Goal: Task Accomplishment & Management: Complete application form

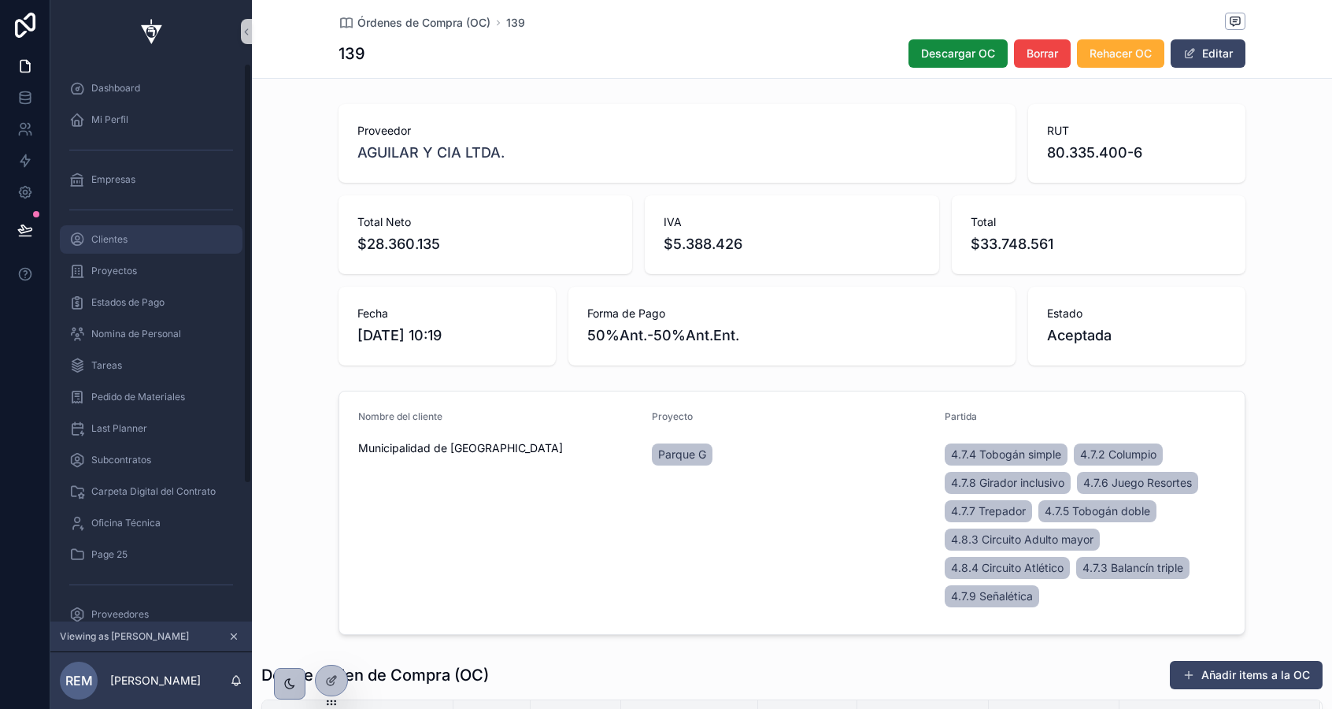
scroll to position [583, 0]
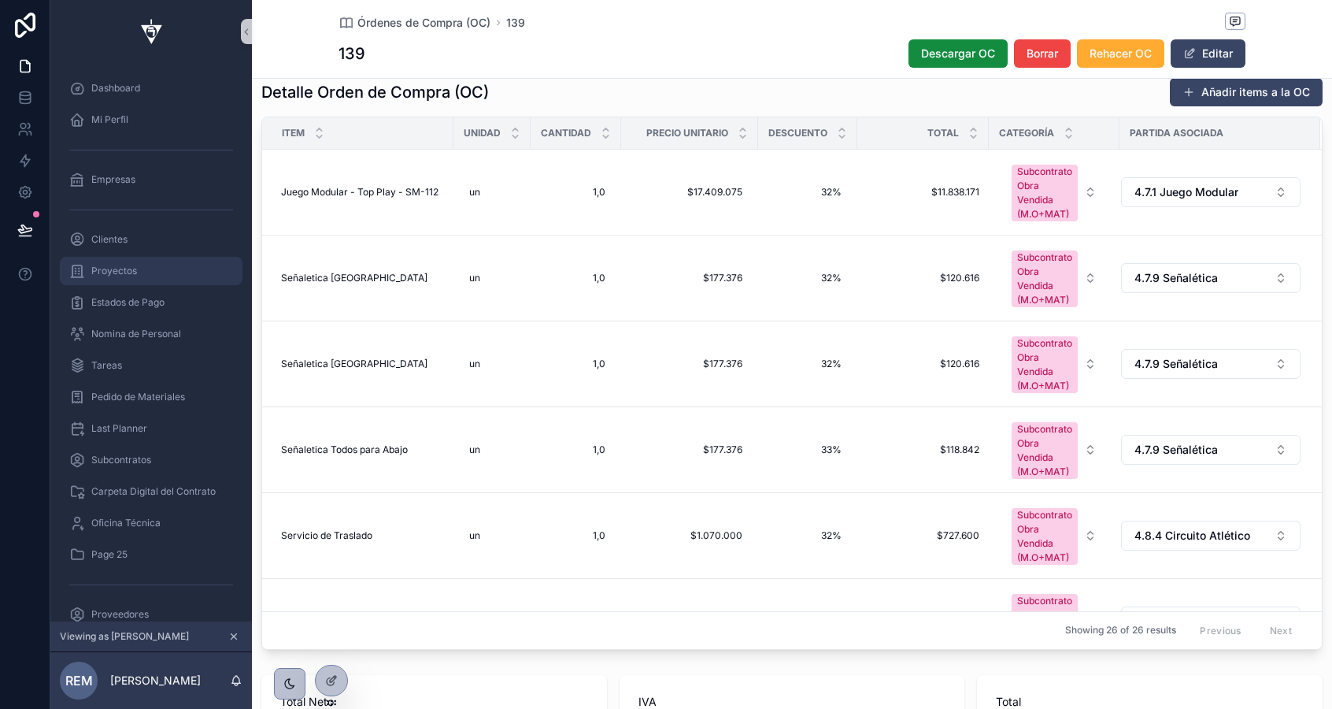
click at [111, 268] on span "Proyectos" at bounding box center [114, 271] width 46 height 13
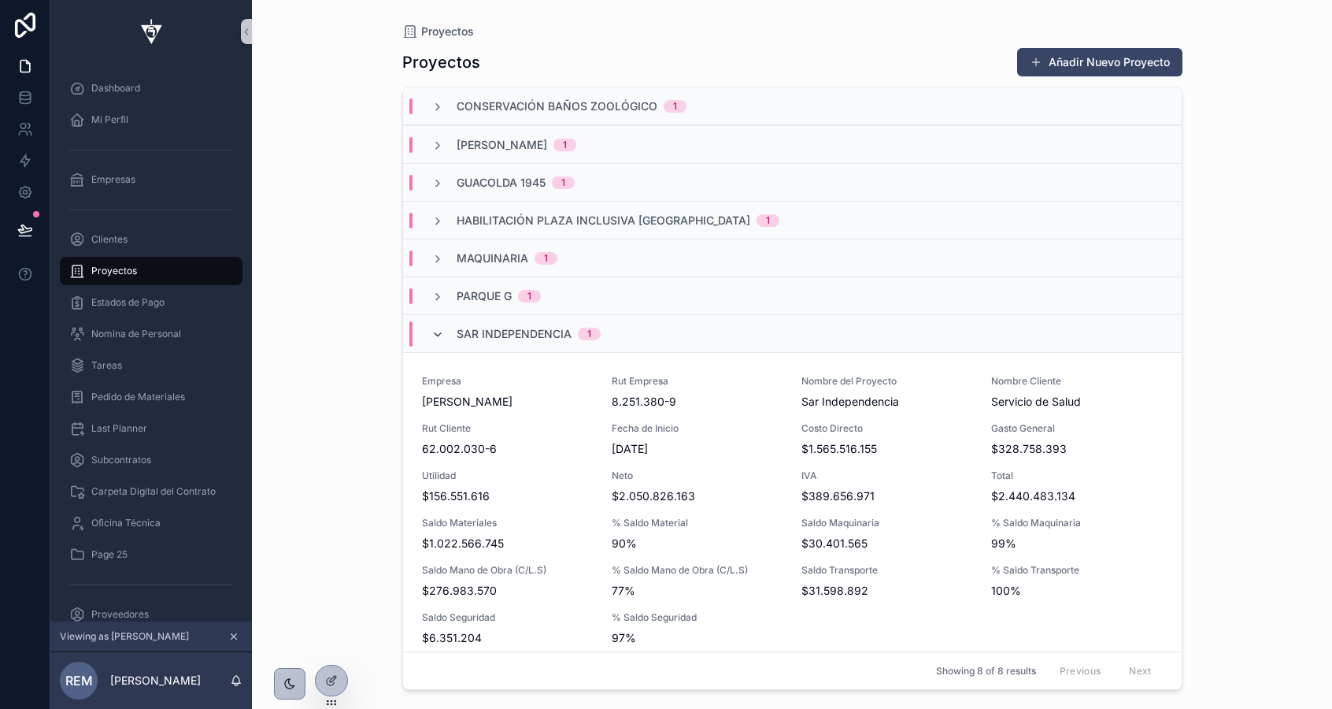
click at [443, 336] on icon "scrollable content" at bounding box center [438, 334] width 13 height 13
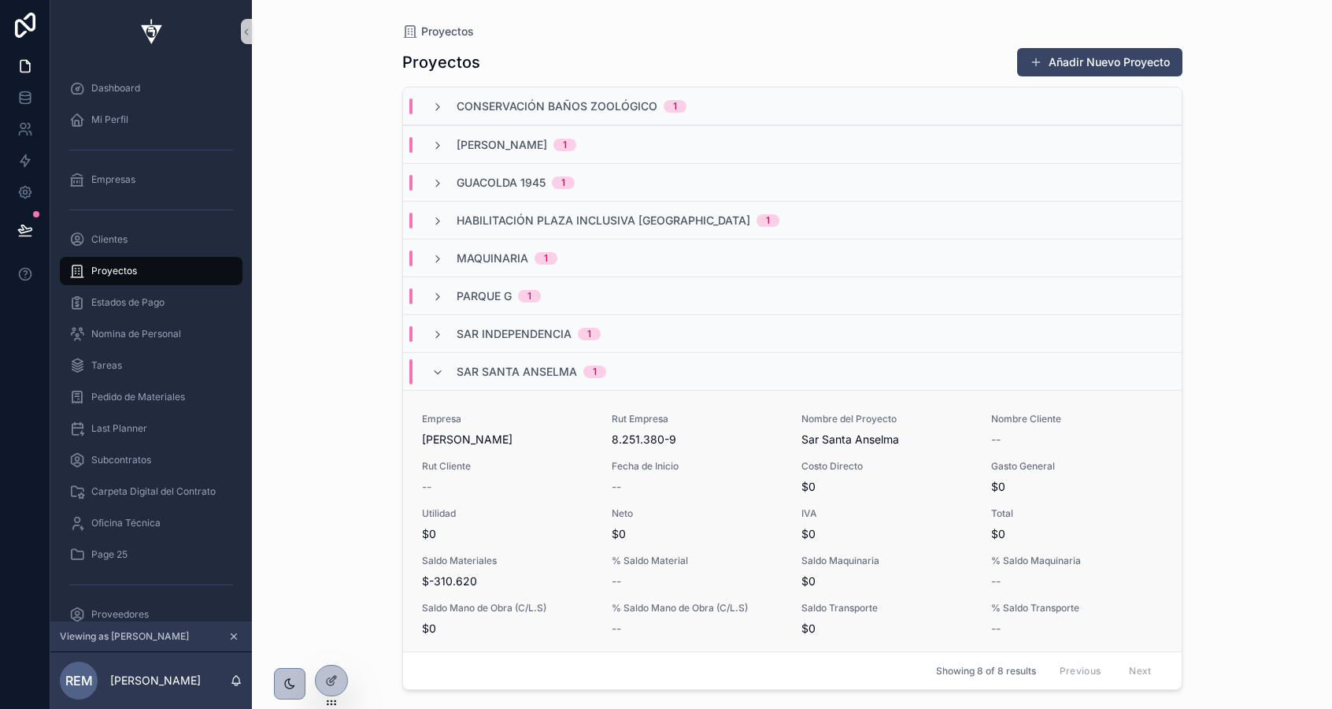
click at [485, 462] on span "Rut Cliente" at bounding box center [507, 466] width 171 height 13
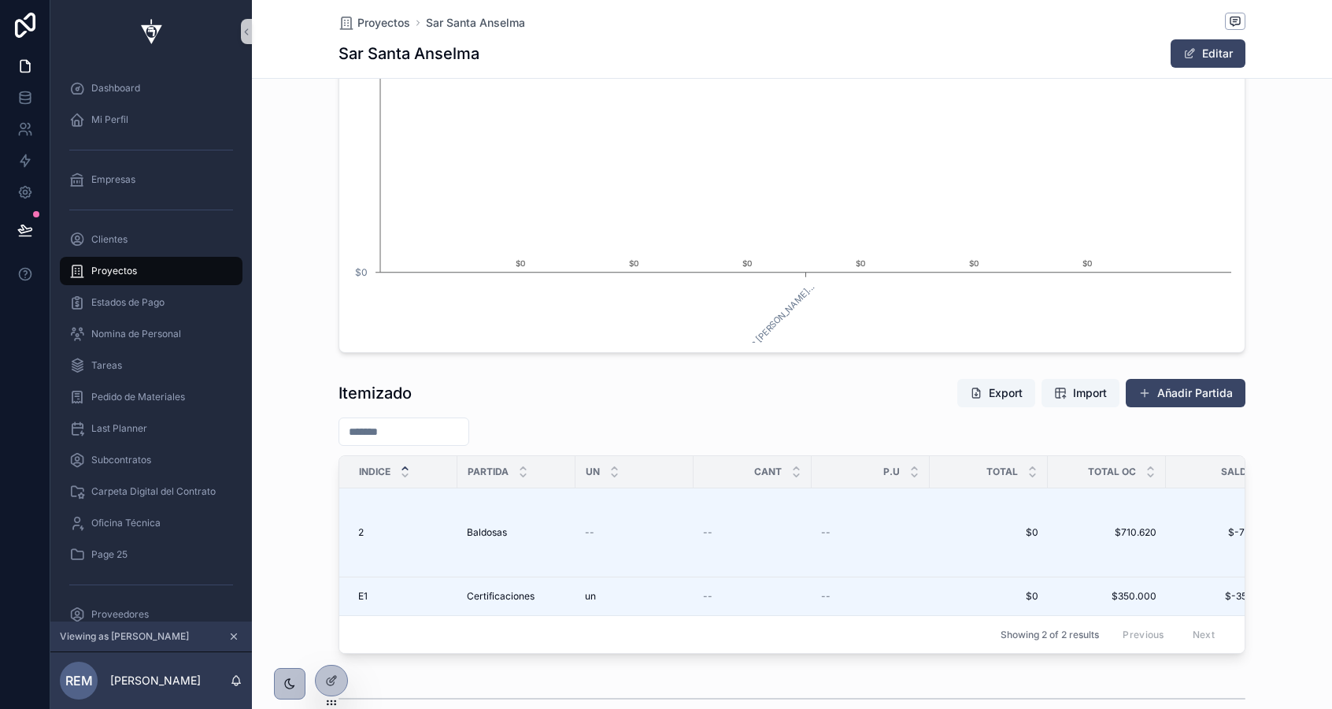
scroll to position [0, 906]
click at [1174, 385] on button "Añadir Partida" at bounding box center [1186, 393] width 120 height 28
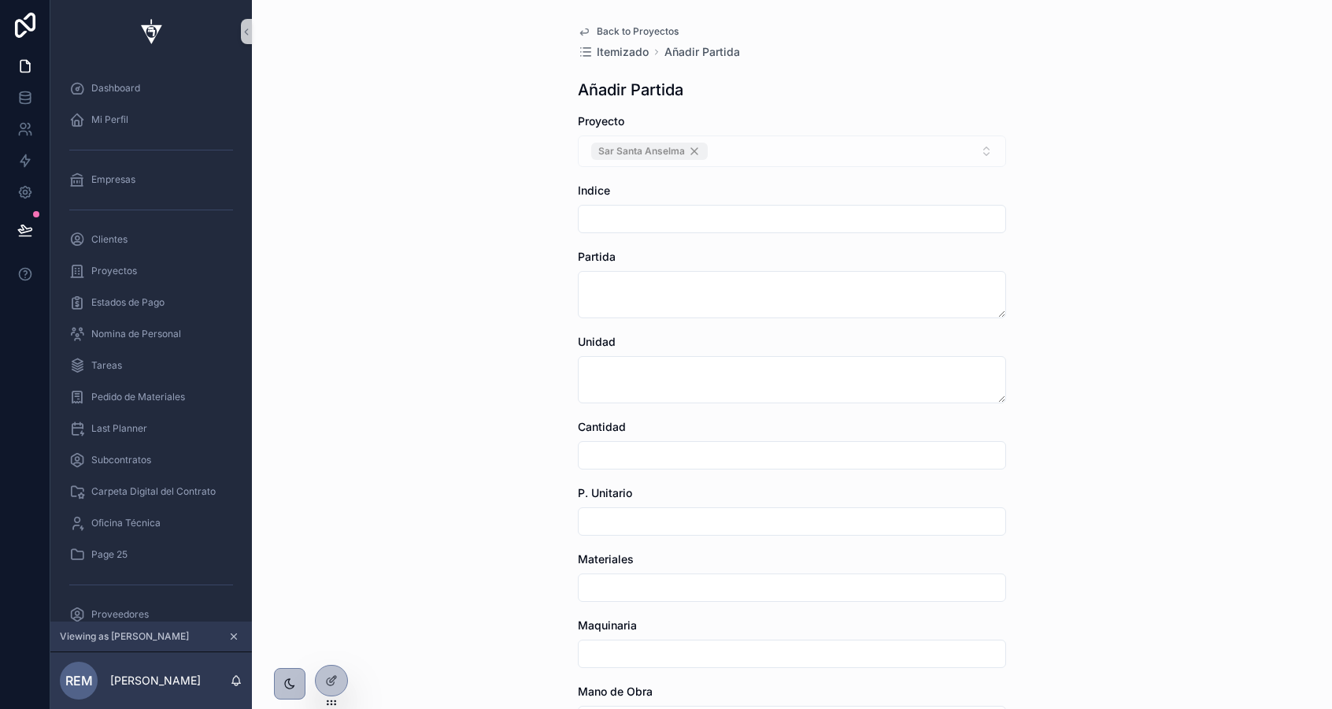
click at [650, 222] on input "scrollable content" at bounding box center [792, 219] width 427 height 22
type input "*"
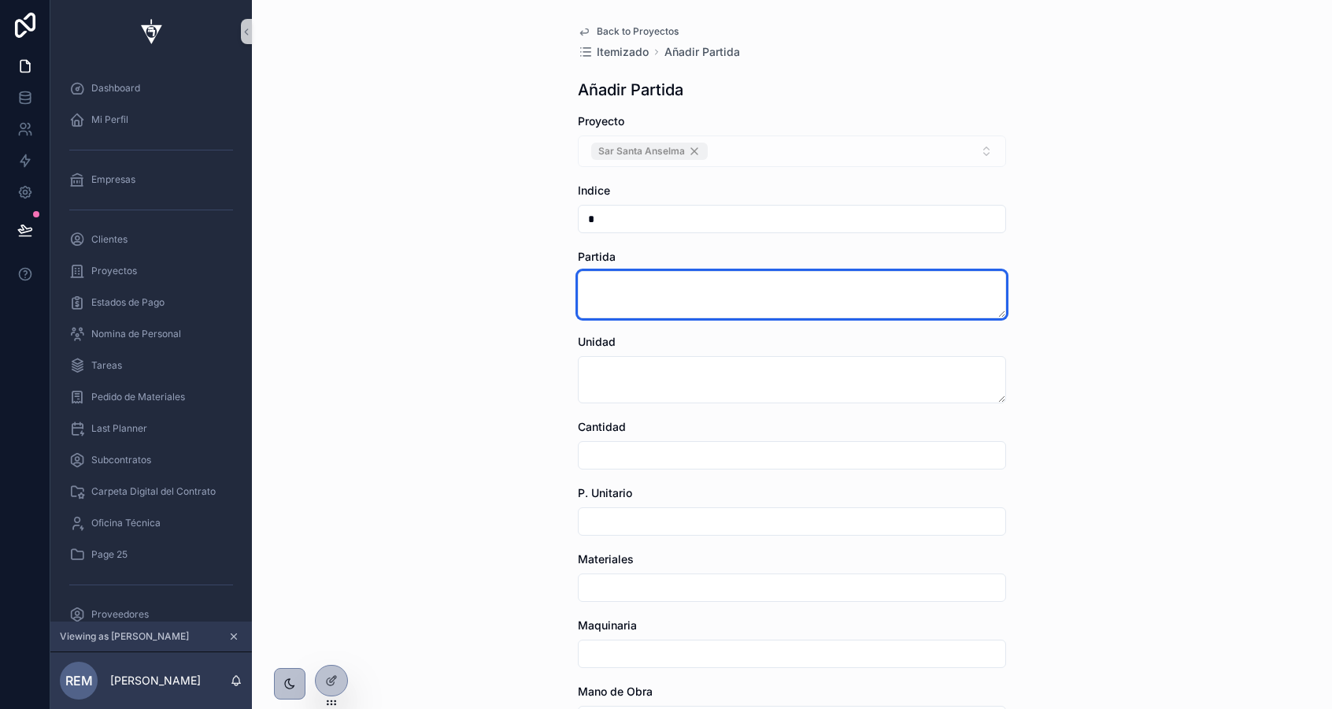
click at [669, 299] on textarea "scrollable content" at bounding box center [792, 294] width 428 height 47
type textarea "********"
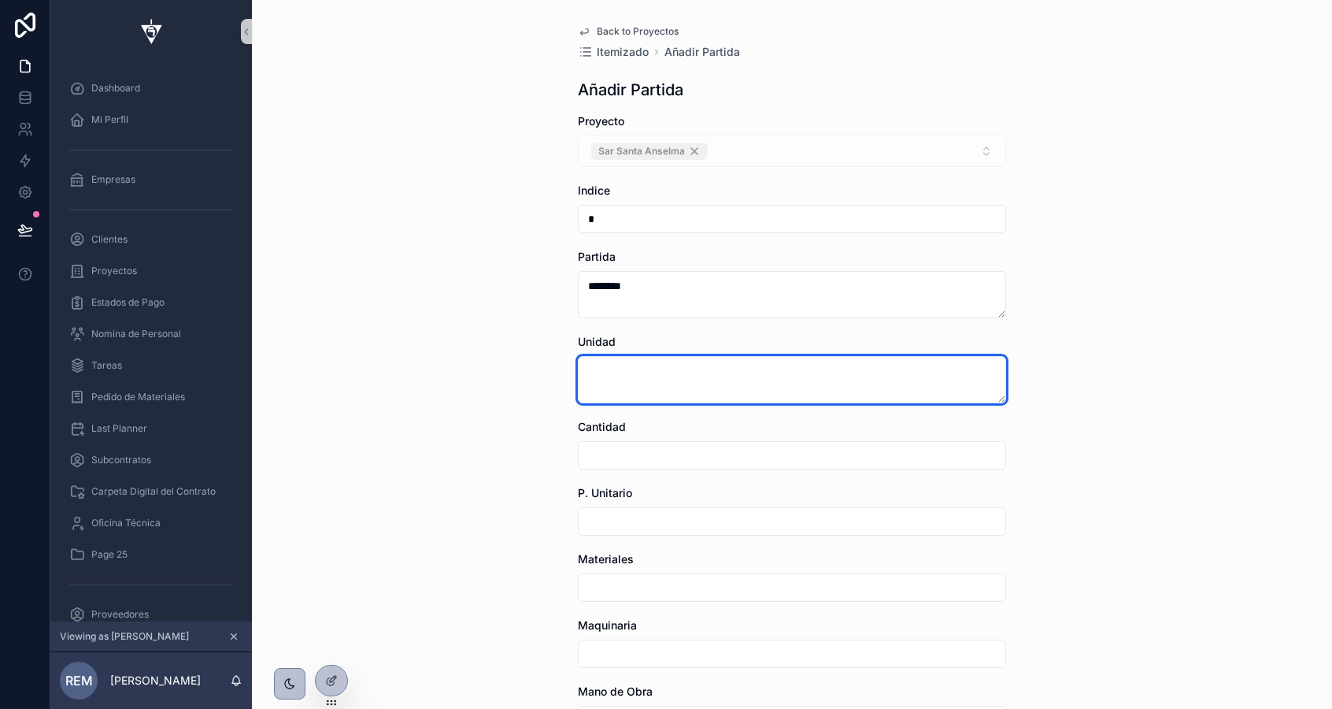
click at [692, 383] on textarea "scrollable content" at bounding box center [792, 379] width 428 height 47
type textarea "**"
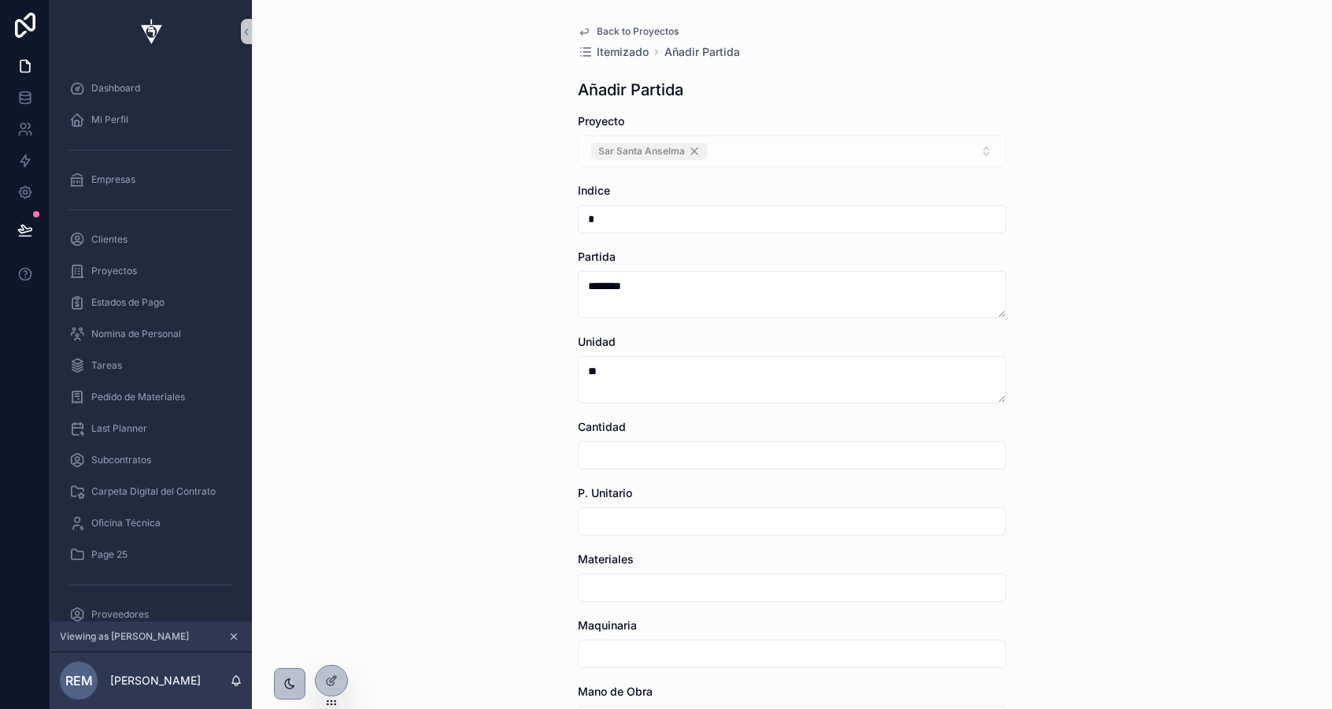
click at [673, 451] on input "scrollable content" at bounding box center [792, 455] width 427 height 22
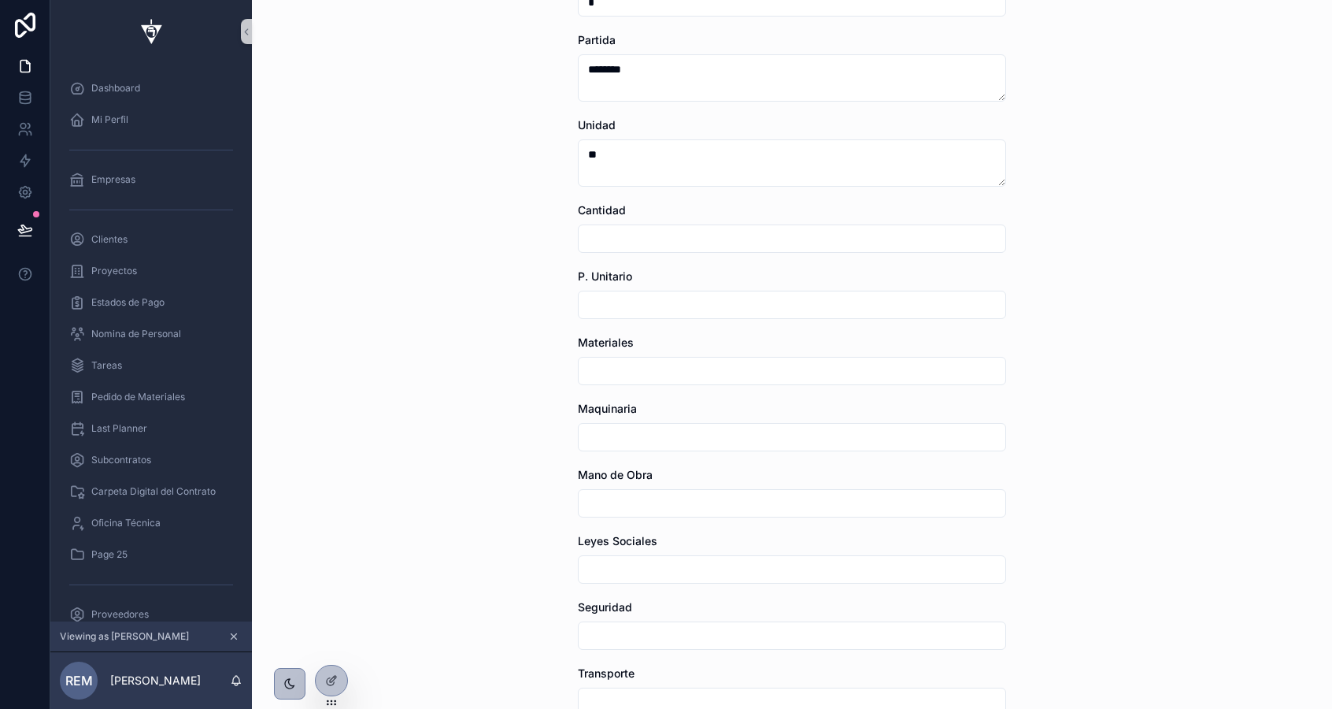
scroll to position [378, 0]
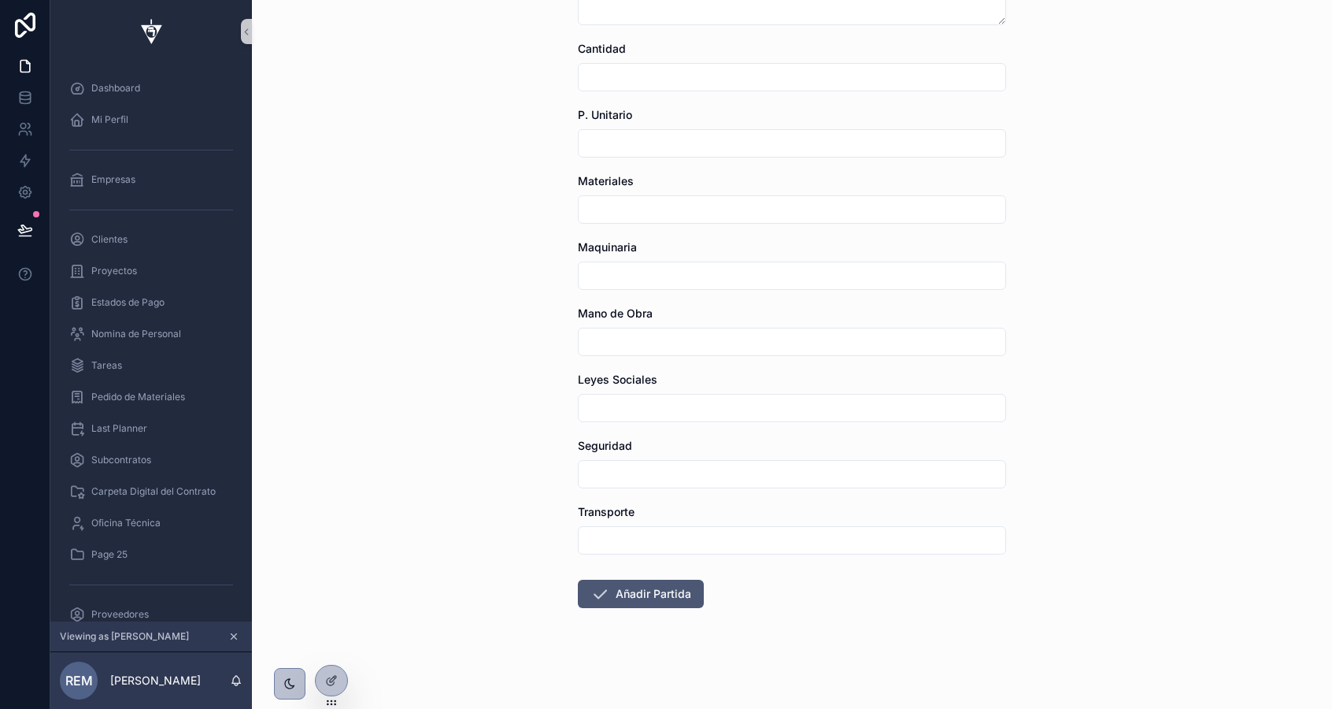
click at [613, 587] on button "Añadir Partida" at bounding box center [641, 594] width 126 height 28
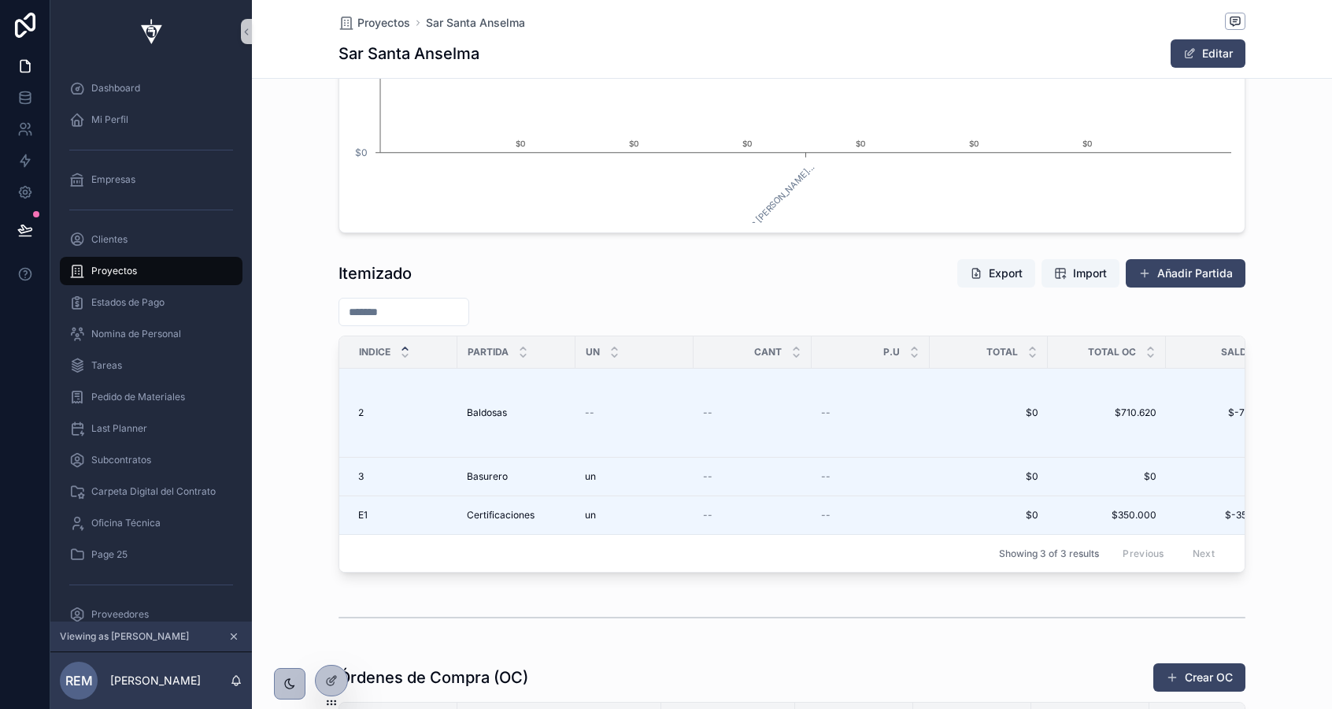
scroll to position [1521, 0]
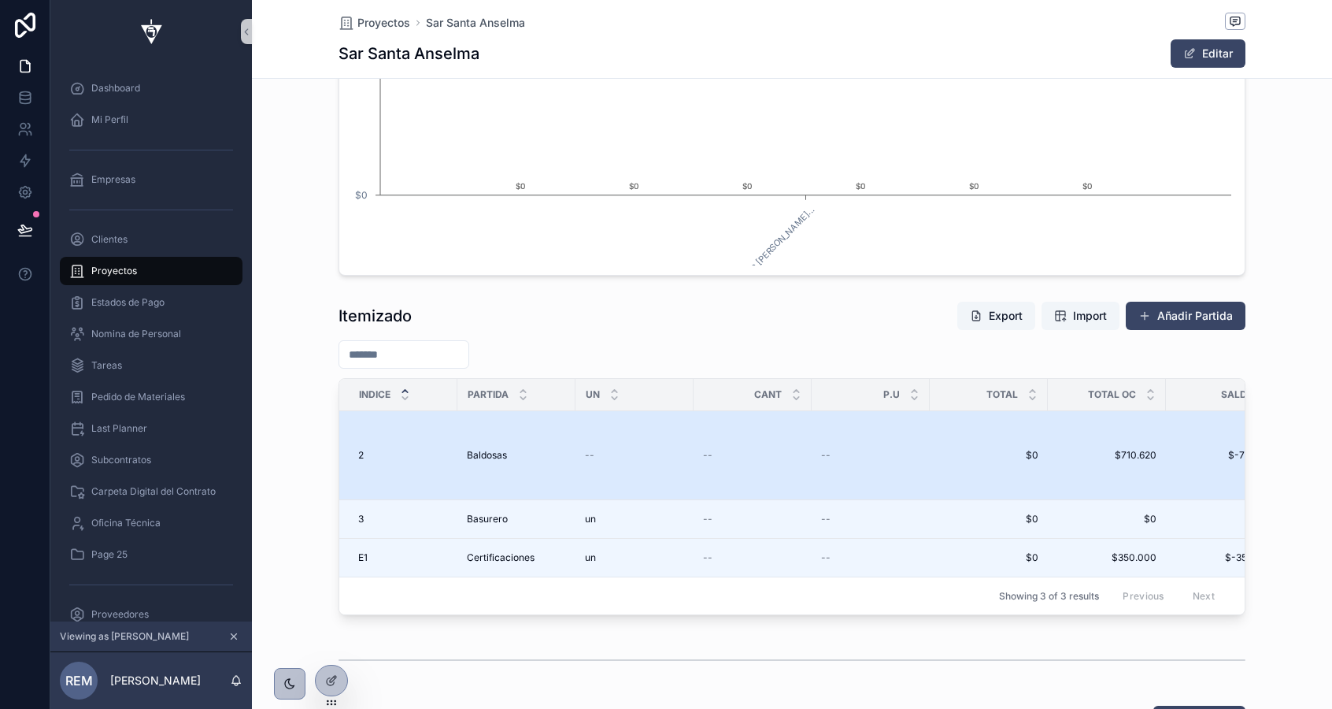
click at [653, 443] on td "--" at bounding box center [635, 455] width 118 height 89
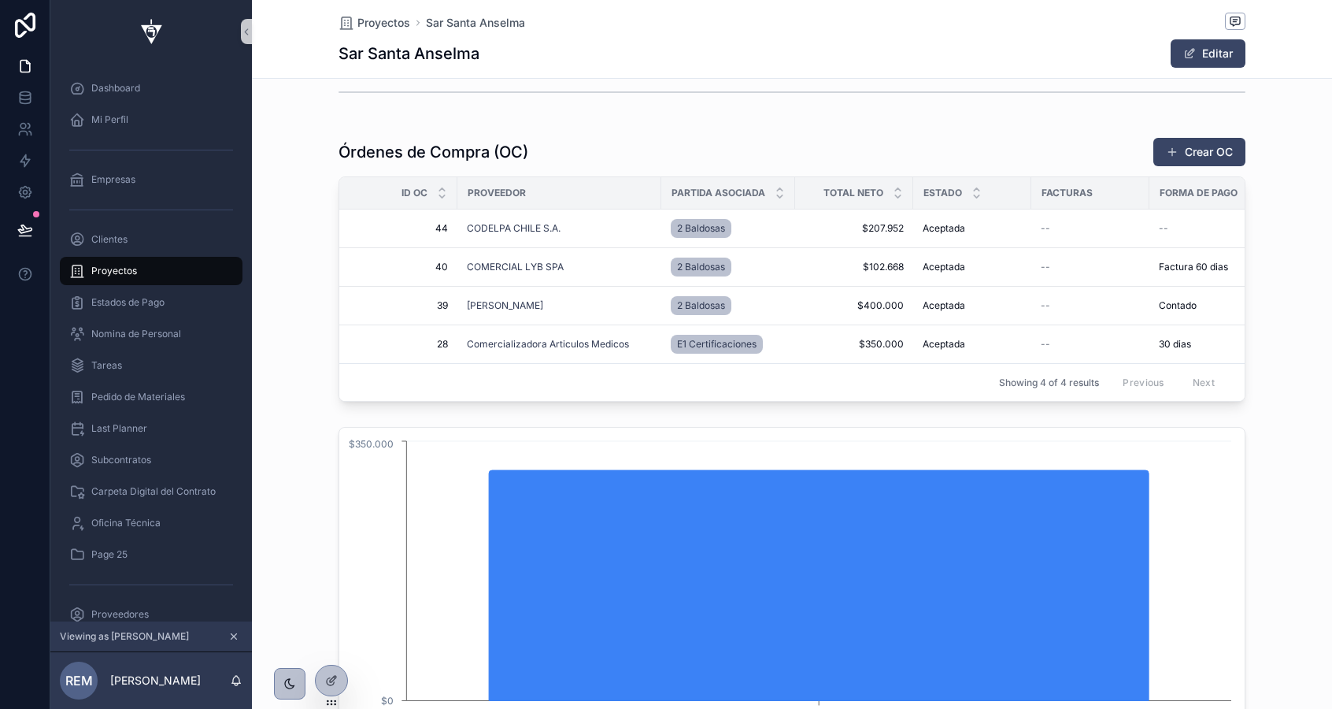
scroll to position [1969, 0]
